Goal: Transaction & Acquisition: Purchase product/service

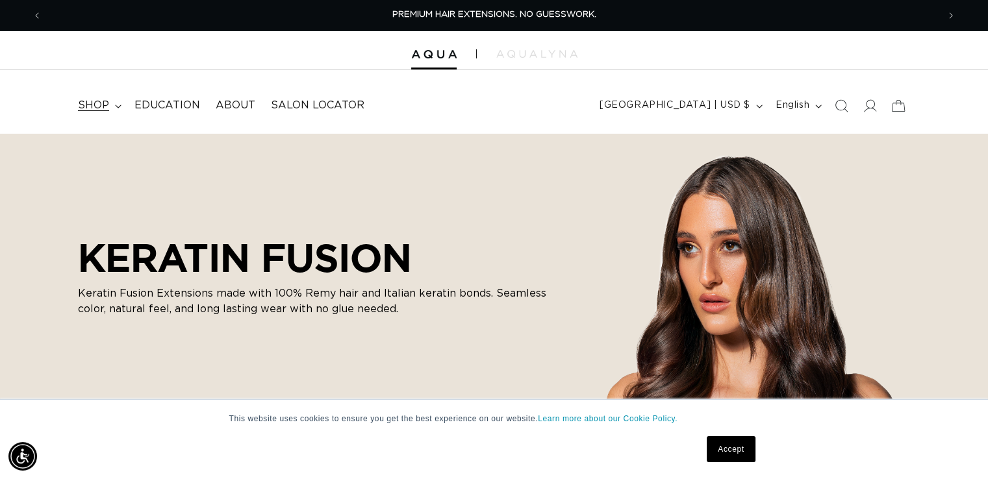
click at [89, 100] on span "shop" at bounding box center [93, 106] width 31 height 14
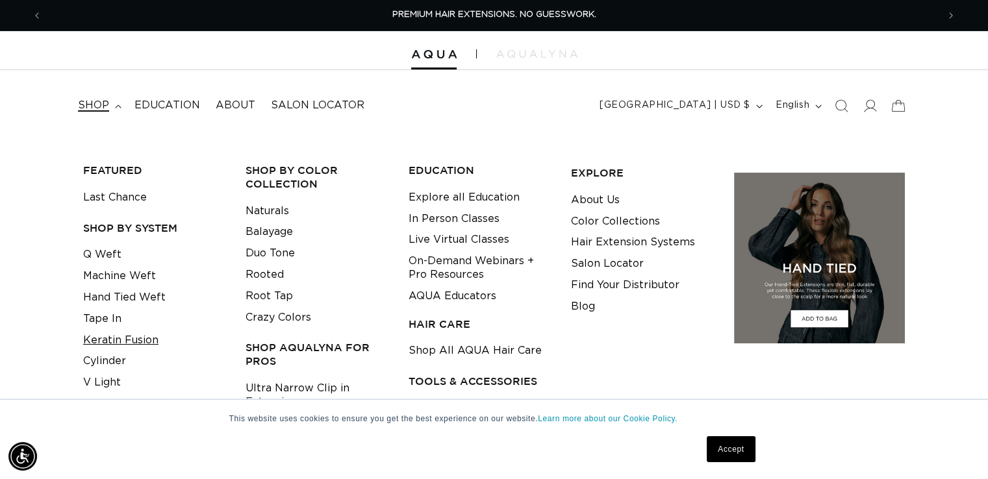
click at [111, 341] on link "Keratin Fusion" at bounding box center [120, 340] width 75 height 21
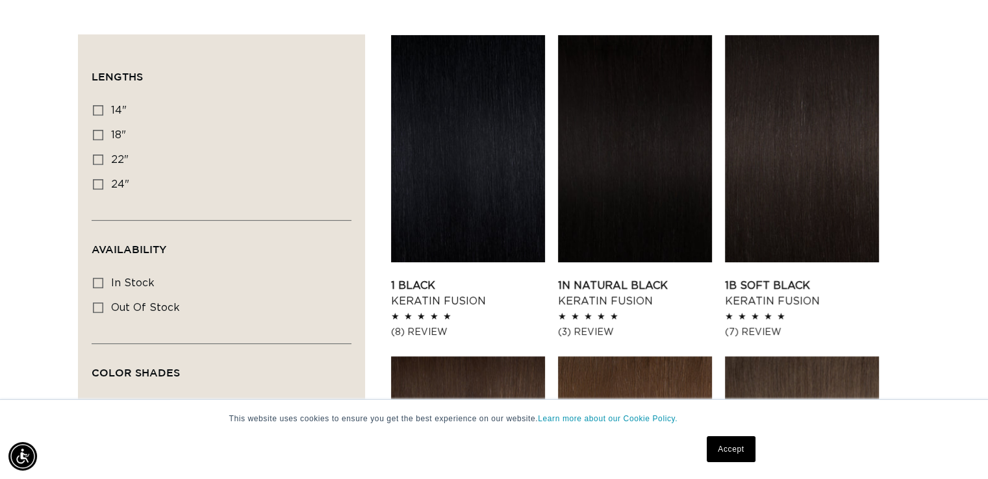
scroll to position [474, 0]
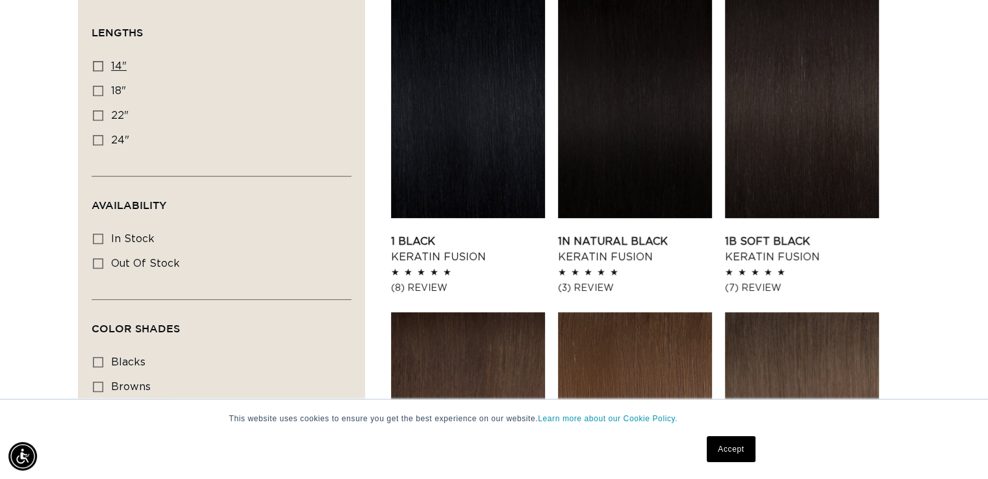
click at [102, 68] on rect at bounding box center [98, 66] width 9 height 9
click at [102, 68] on input "14" 14" (20 products)" at bounding box center [98, 66] width 10 height 10
click at [102, 68] on rect at bounding box center [98, 66] width 9 height 9
click at [102, 68] on input "14" 14" (20 products)" at bounding box center [98, 66] width 10 height 10
checkbox input "false"
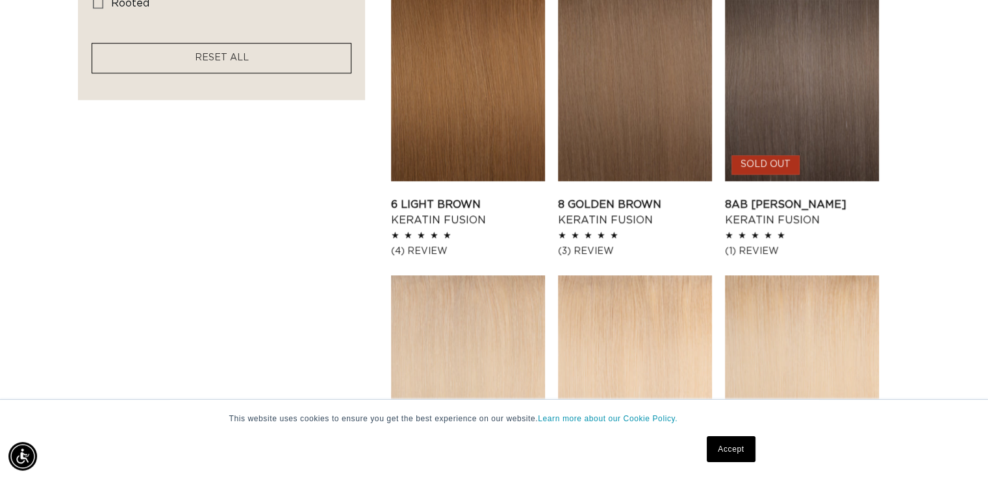
scroll to position [1160, 0]
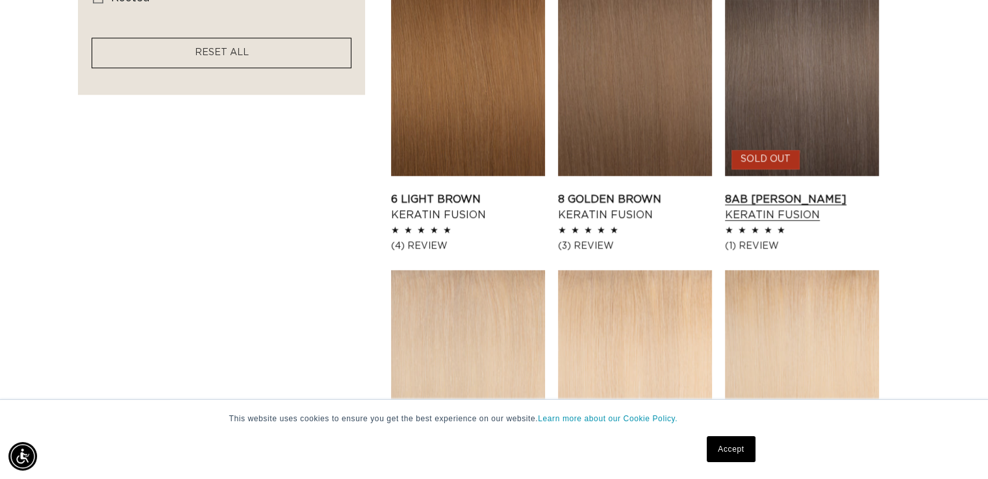
click at [839, 192] on link "8AB Ash Brown Keratin Fusion" at bounding box center [802, 207] width 154 height 31
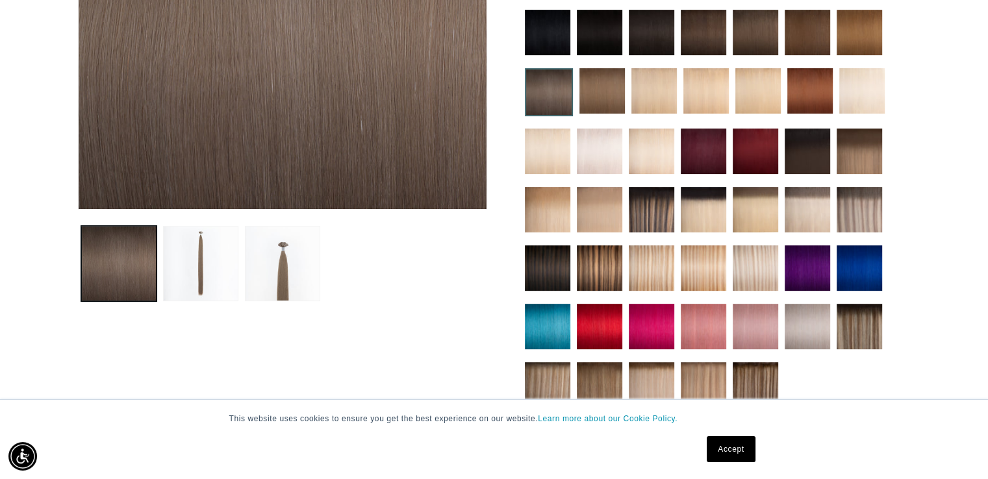
scroll to position [344, 0]
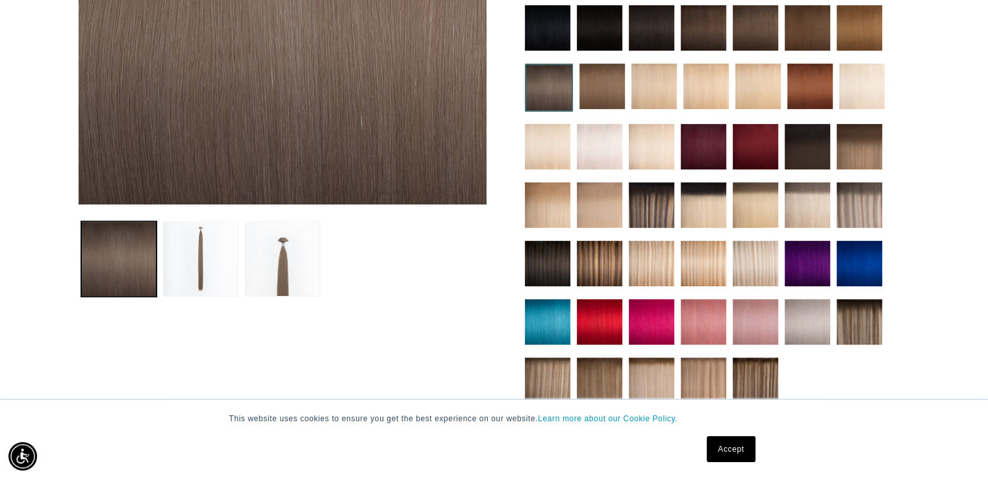
drag, startPoint x: 994, startPoint y: 16, endPoint x: 993, endPoint y: 59, distance: 42.9
click at [730, 454] on link "Accept" at bounding box center [731, 450] width 48 height 26
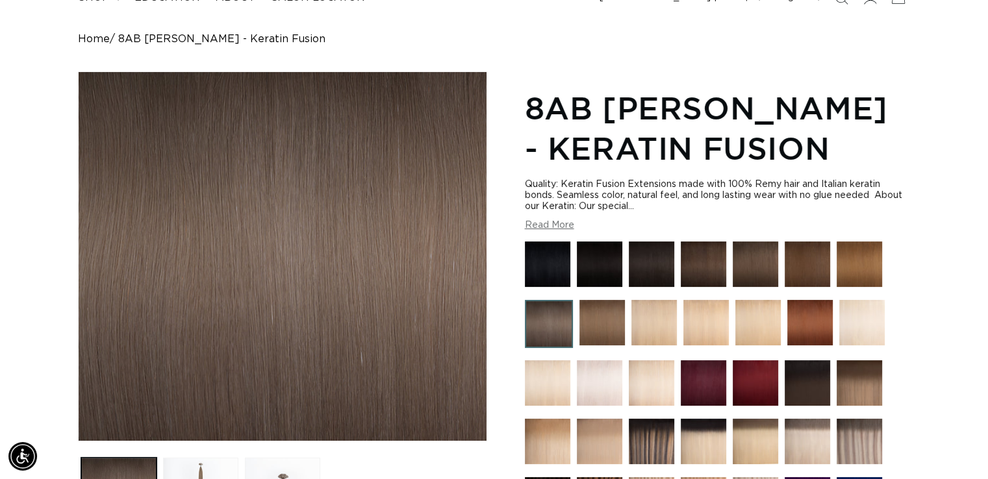
scroll to position [79, 0]
